Goal: Information Seeking & Learning: Check status

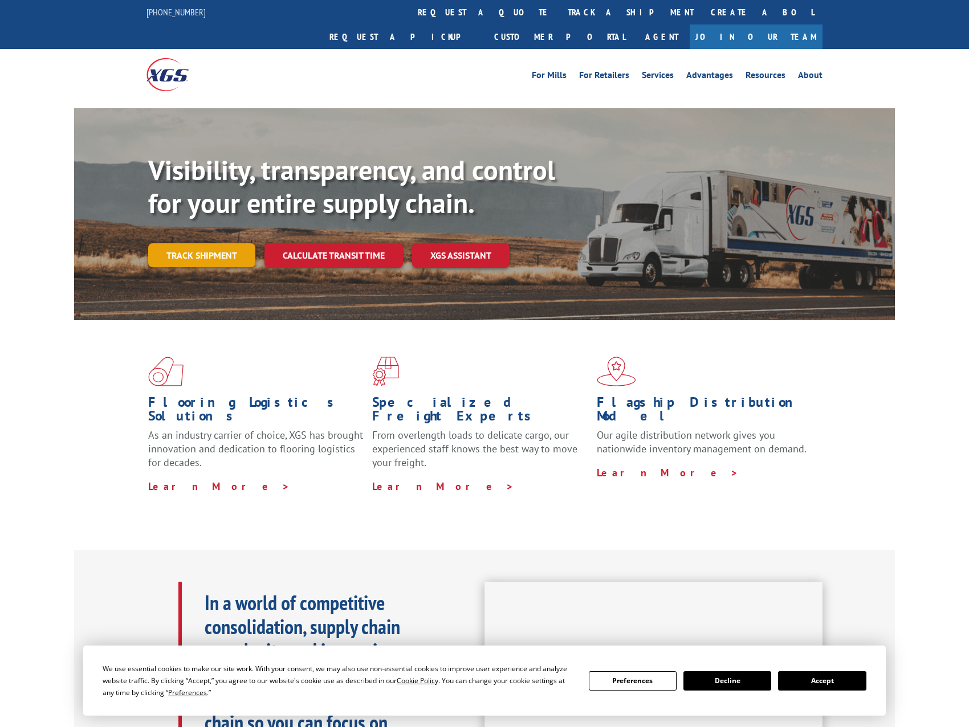
click at [207, 243] on link "Track shipment" at bounding box center [201, 255] width 107 height 24
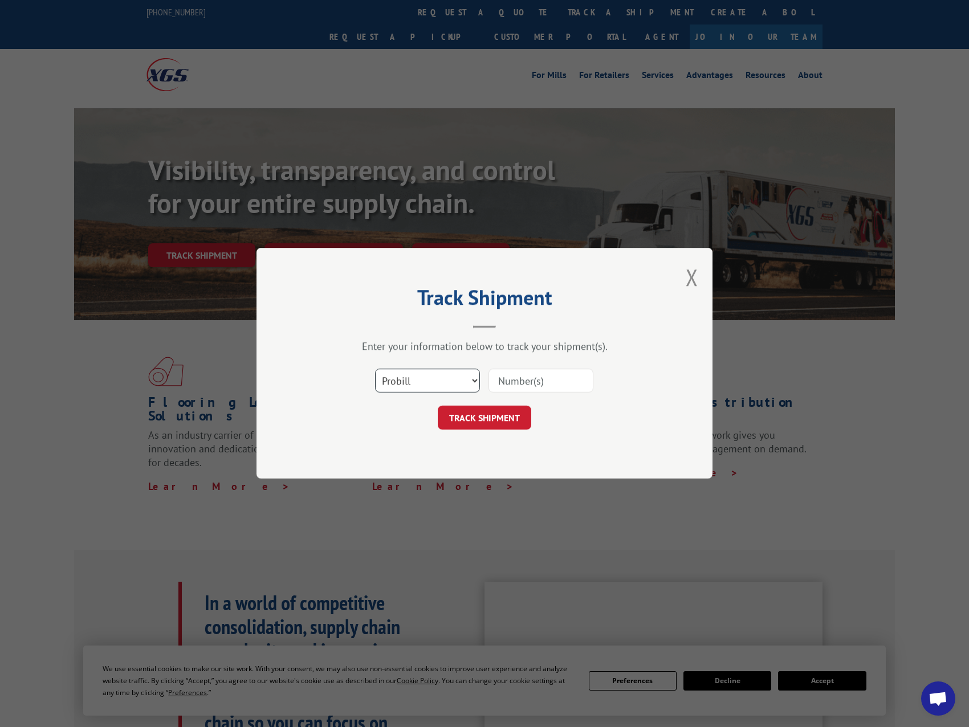
drag, startPoint x: 451, startPoint y: 382, endPoint x: 447, endPoint y: 393, distance: 12.1
click at [451, 382] on select "Select category... Probill BOL PO" at bounding box center [427, 381] width 105 height 24
select select "bol"
click at [375, 369] on select "Select category... Probill BOL PO" at bounding box center [427, 381] width 105 height 24
click at [585, 387] on input at bounding box center [540, 381] width 105 height 24
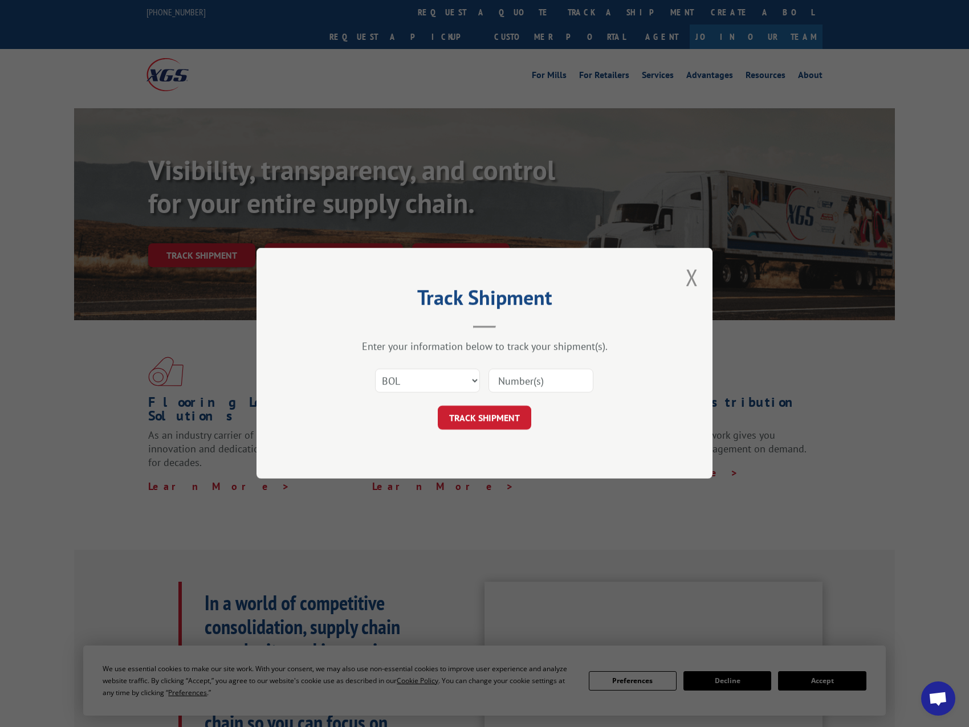
type input "2874067"
click at [493, 416] on button "TRACK SHIPMENT" at bounding box center [484, 418] width 93 height 24
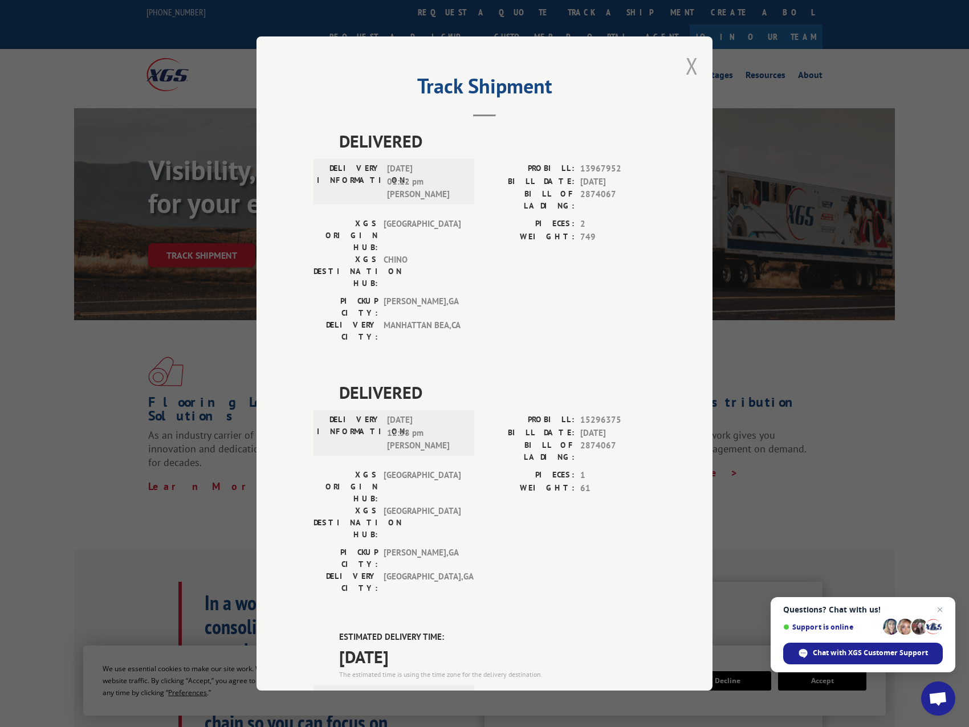
click at [688, 71] on button "Close modal" at bounding box center [691, 66] width 13 height 30
